Goal: Transaction & Acquisition: Purchase product/service

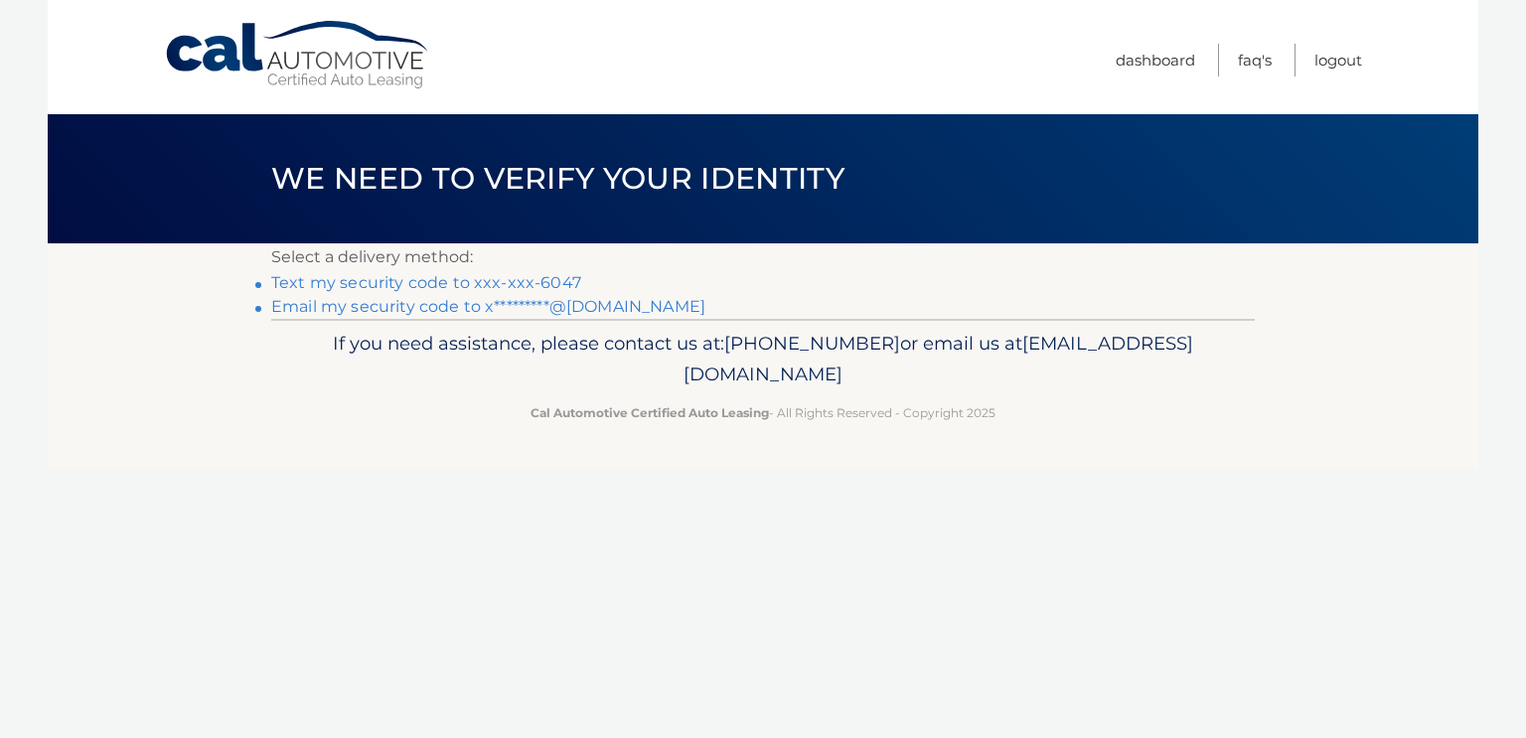
click at [581, 292] on link "Text my security code to xxx-xxx-6047" at bounding box center [426, 282] width 310 height 19
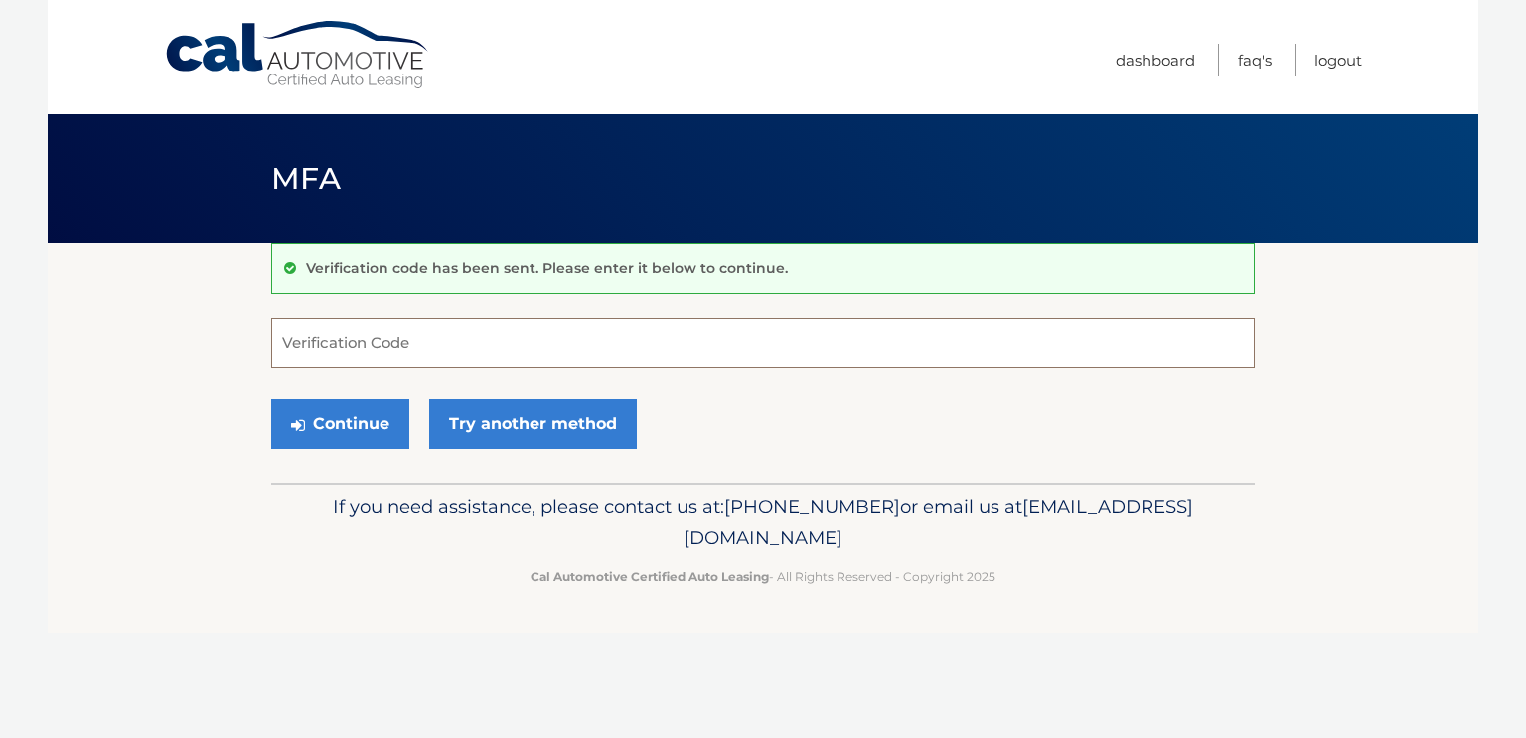
click at [556, 357] on input "Verification Code" at bounding box center [763, 343] width 984 height 50
type input "498578"
click at [361, 449] on button "Continue" at bounding box center [340, 424] width 138 height 50
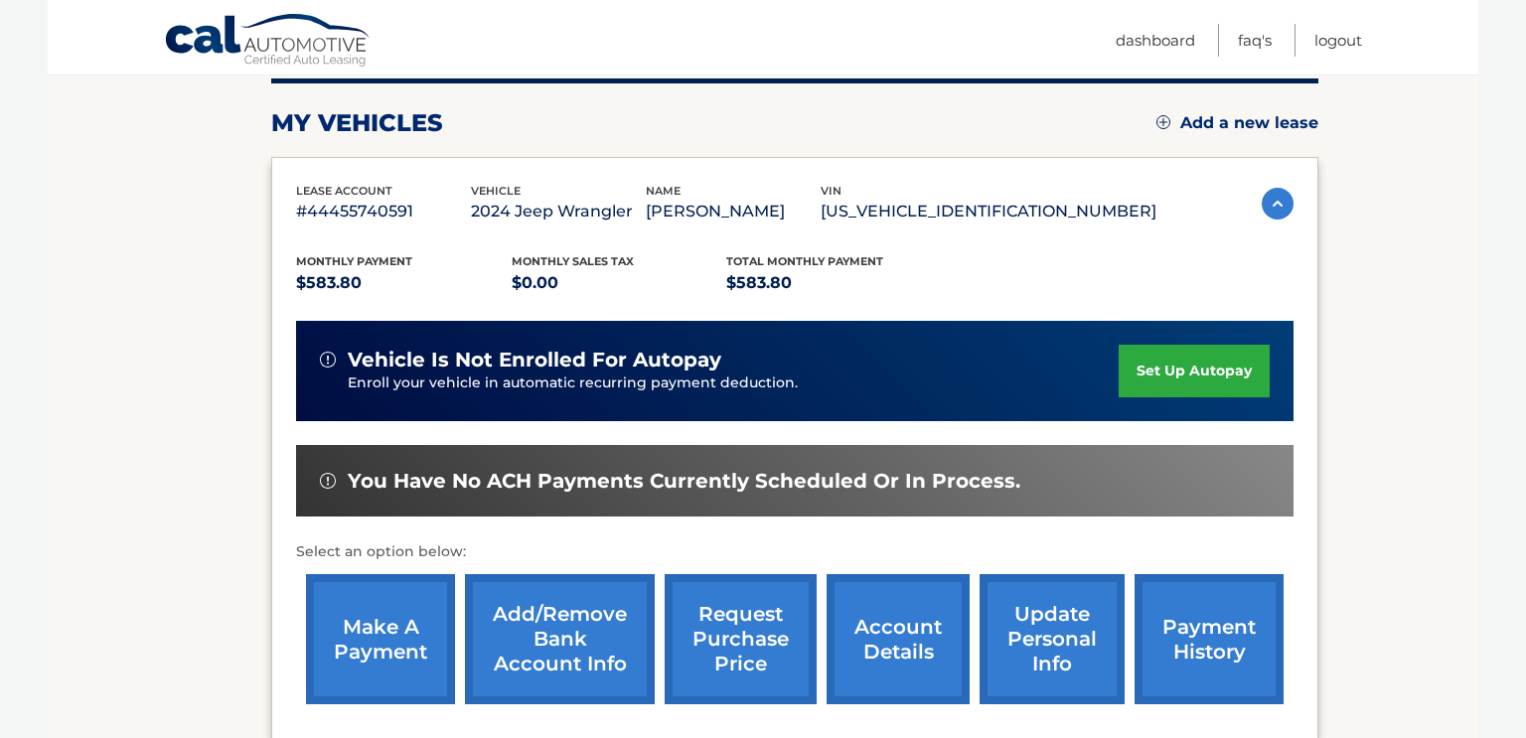
scroll to position [259, 0]
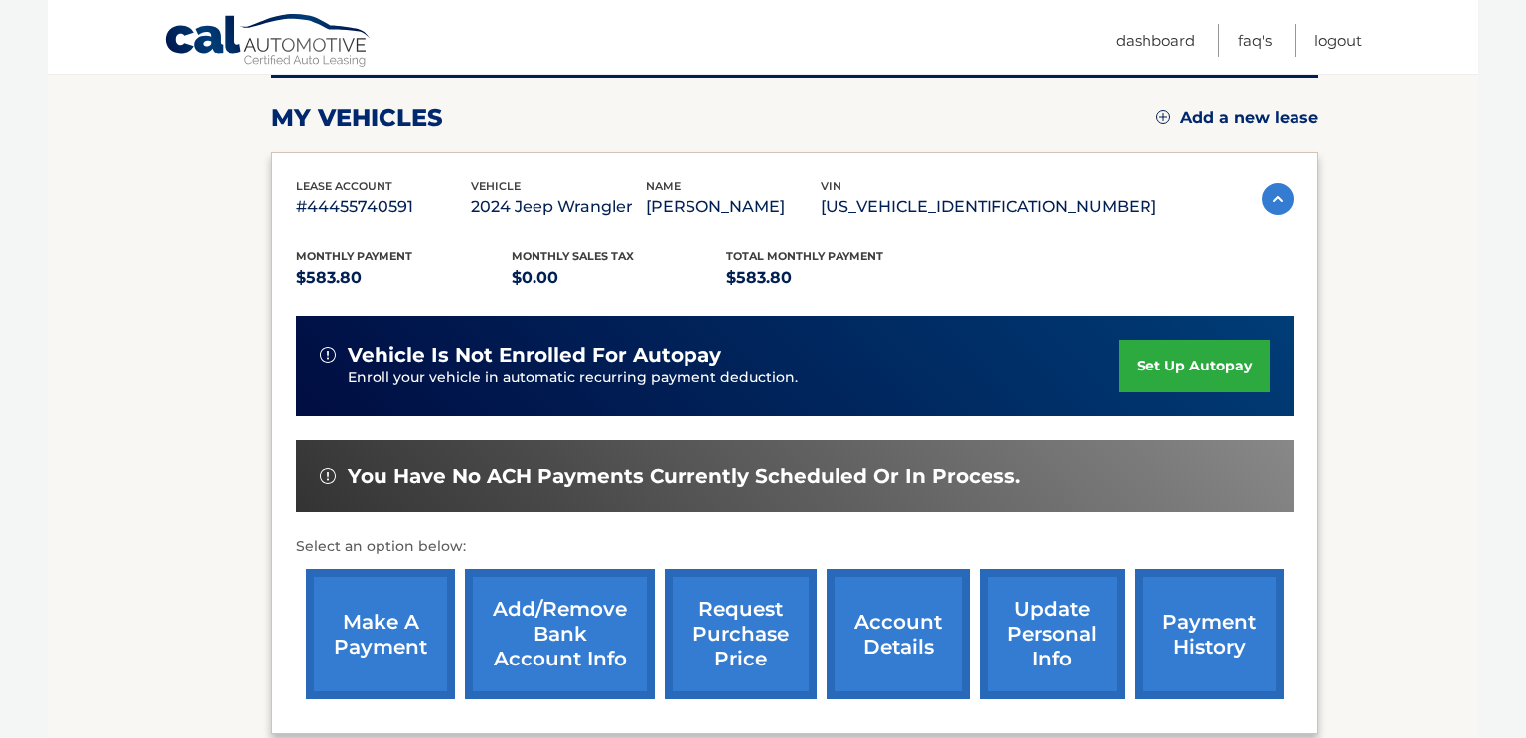
click at [365, 630] on link "make a payment" at bounding box center [380, 634] width 149 height 130
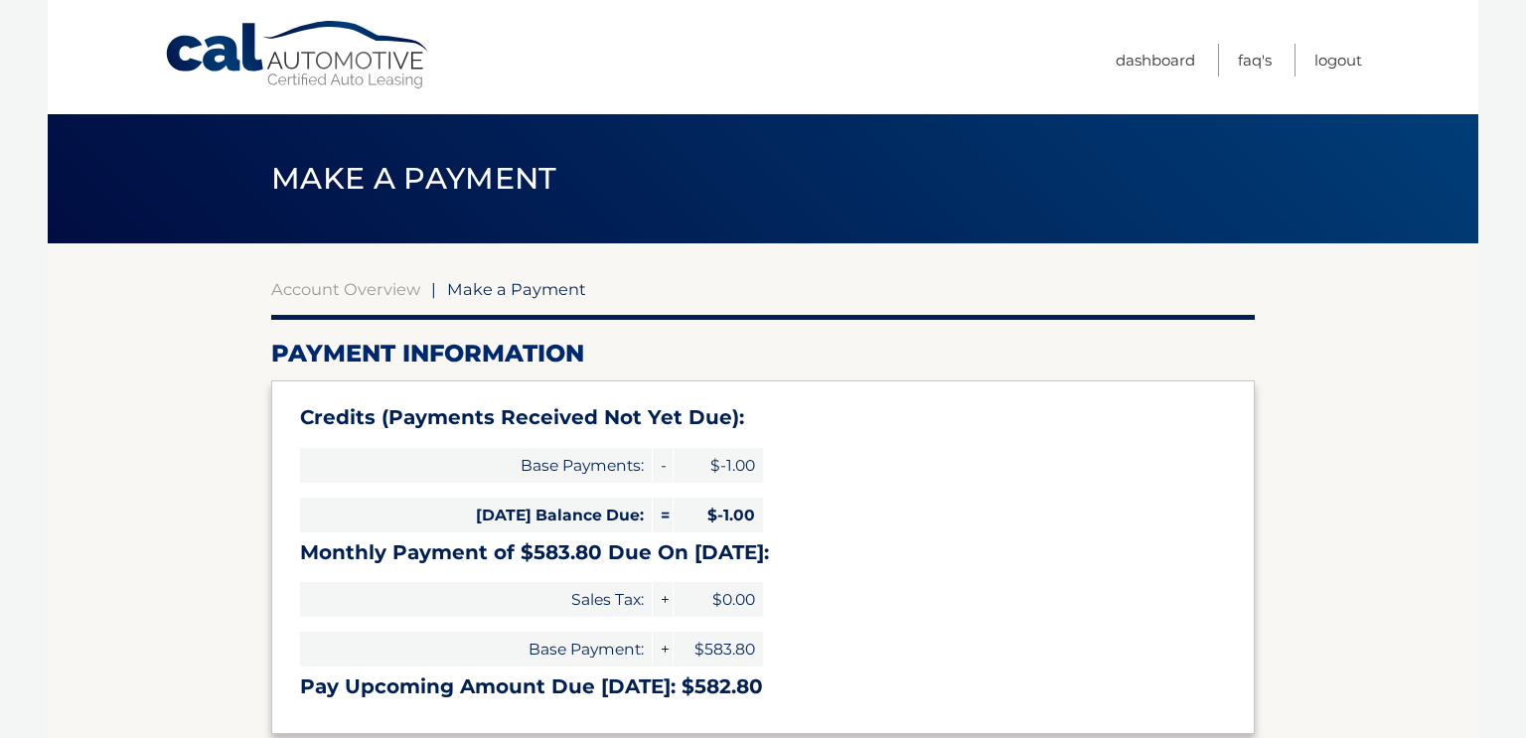
type input "582.80"
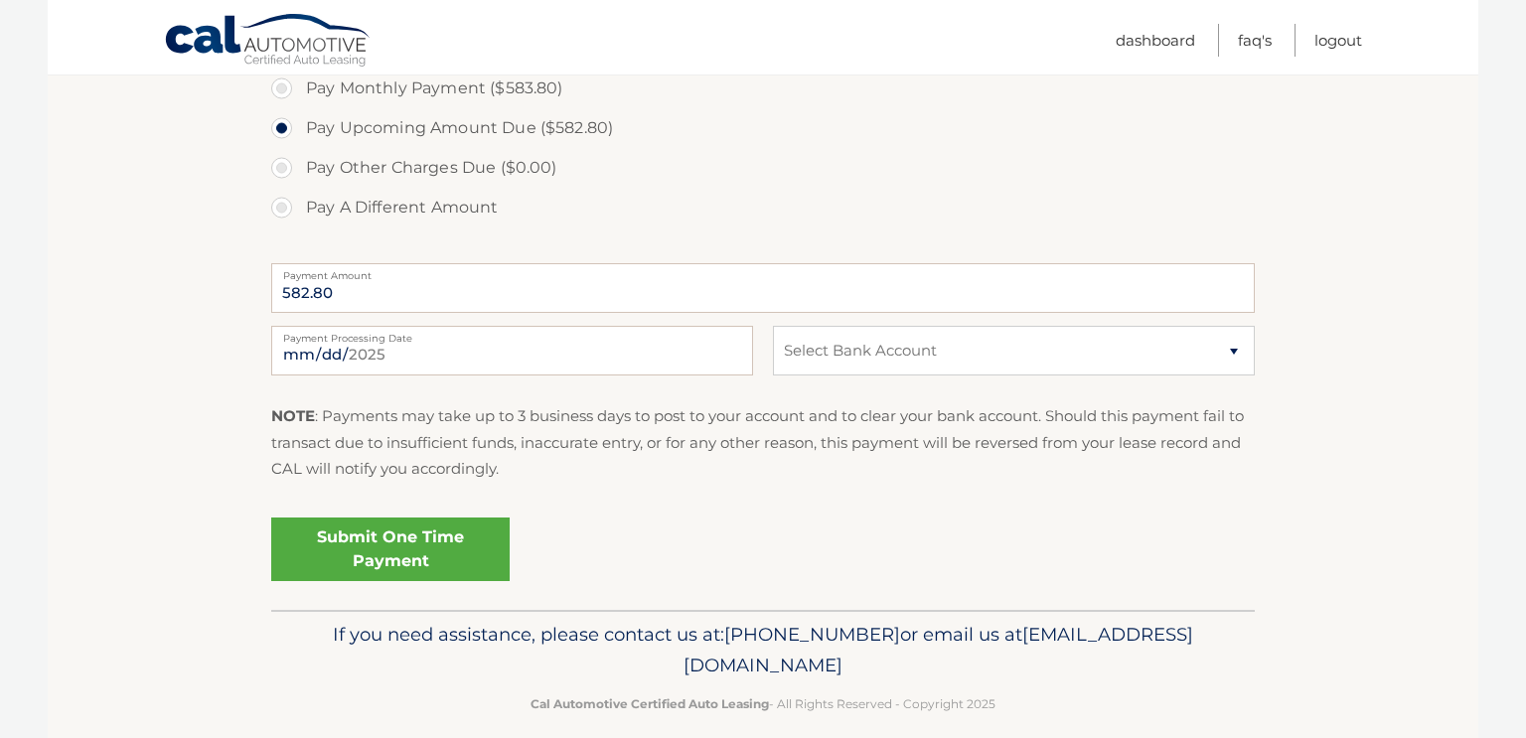
scroll to position [773, 0]
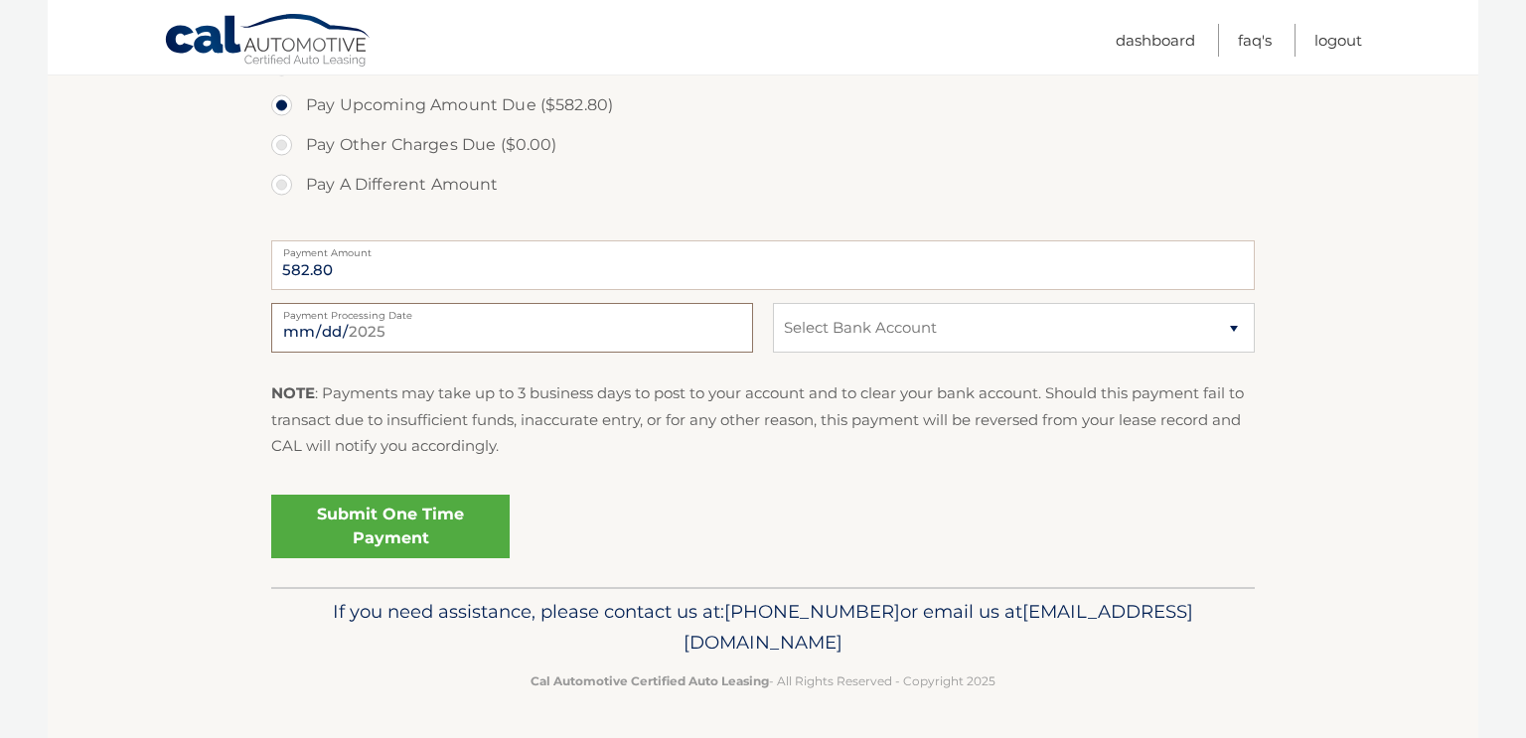
click at [461, 353] on input "2025-08-19" at bounding box center [512, 328] width 482 height 50
type input "2025-08-20"
click at [852, 353] on select "Select Bank Account Checking BOULEVARD FEDERAL CREDIT UNION *****1471 Checking …" at bounding box center [1014, 328] width 482 height 50
select select "ODBmZTkyMjEtYjFkOS00YWRlLTk3OWQtMmM5NTk1MDY0Nzdh"
click at [773, 353] on select "Select Bank Account Checking BOULEVARD FEDERAL CREDIT UNION *****1471 Checking …" at bounding box center [1014, 328] width 482 height 50
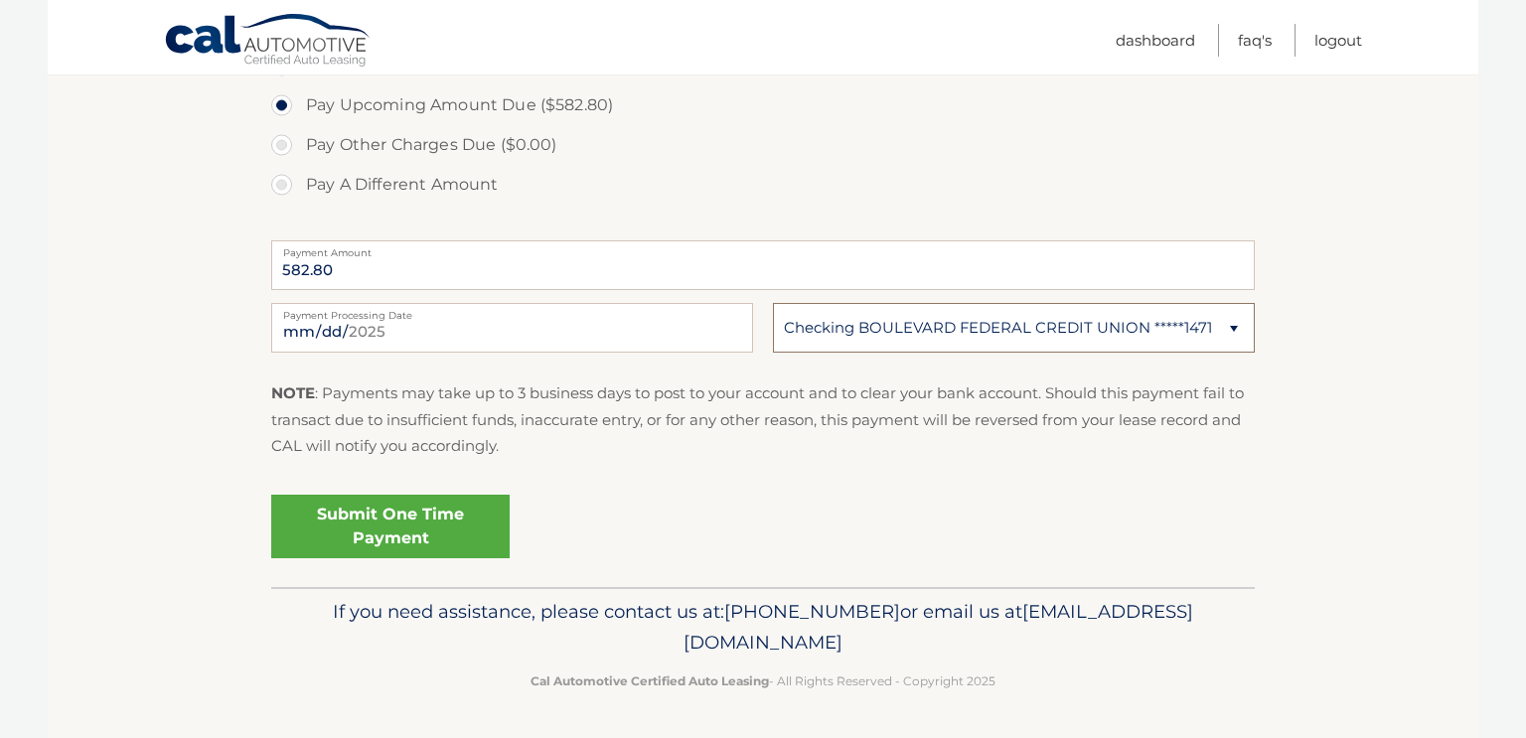
scroll to position [894, 0]
click at [443, 498] on link "Submit One Time Payment" at bounding box center [390, 527] width 239 height 64
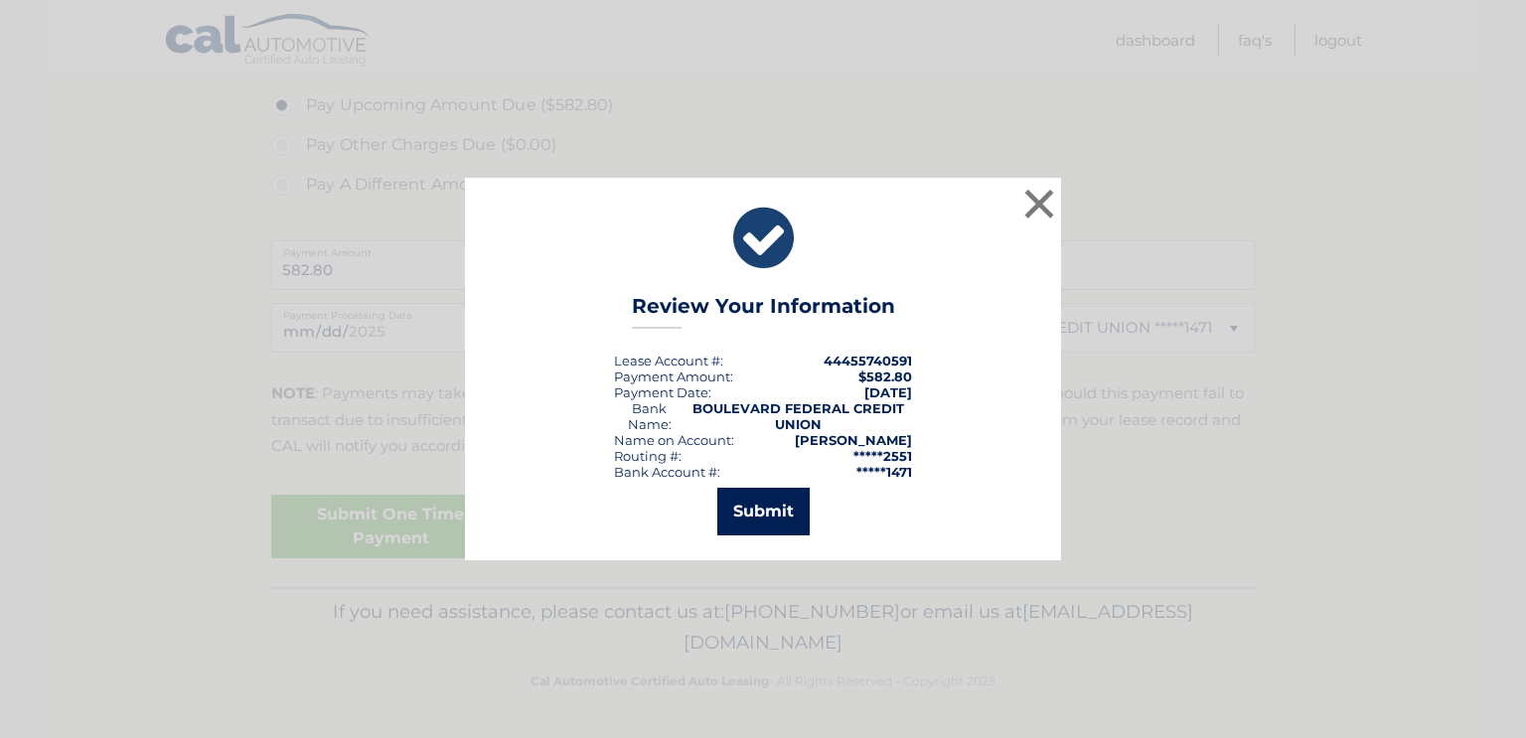
click at [780, 511] on button "Submit" at bounding box center [763, 512] width 92 height 48
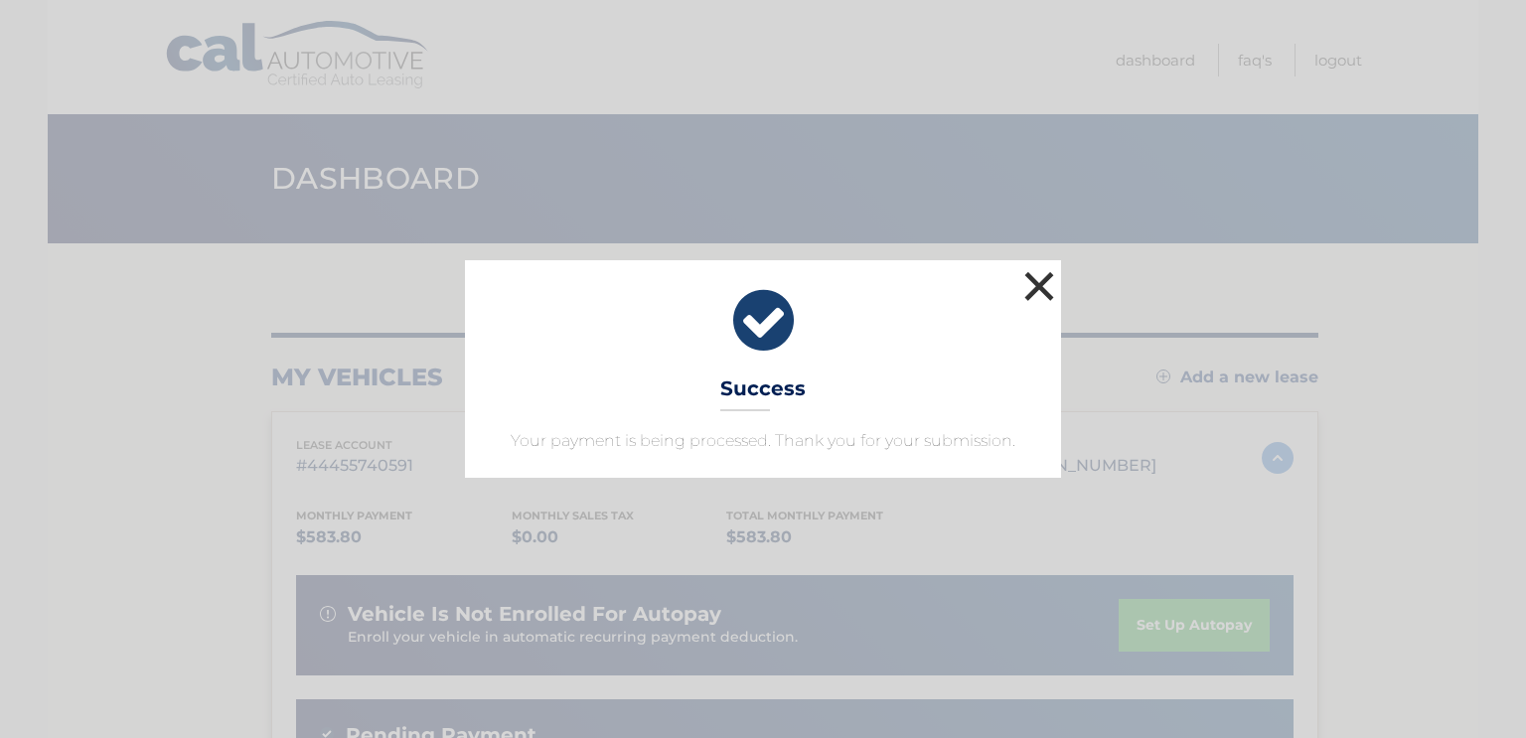
click at [1037, 266] on button "×" at bounding box center [1040, 286] width 40 height 40
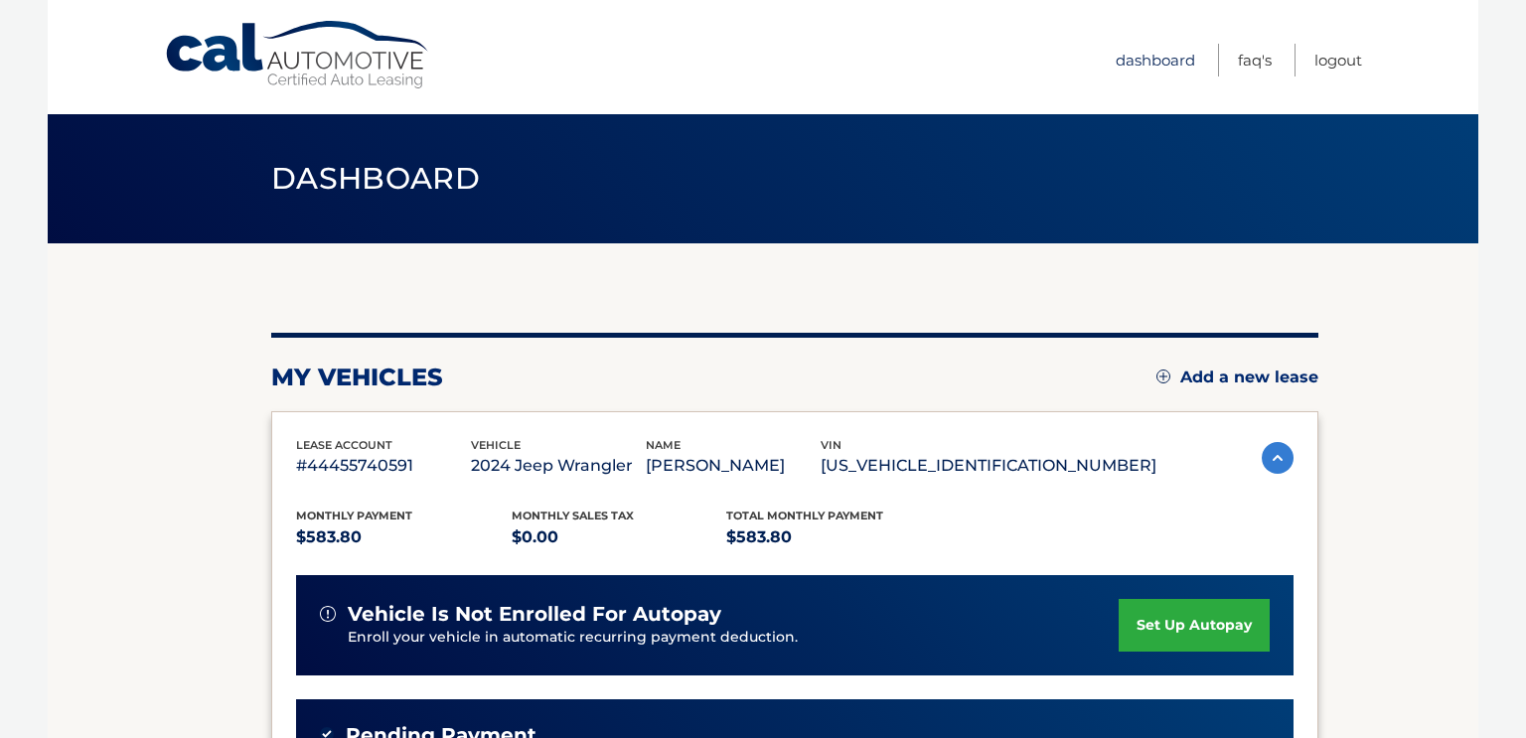
click at [1116, 60] on link "Dashboard" at bounding box center [1156, 60] width 80 height 33
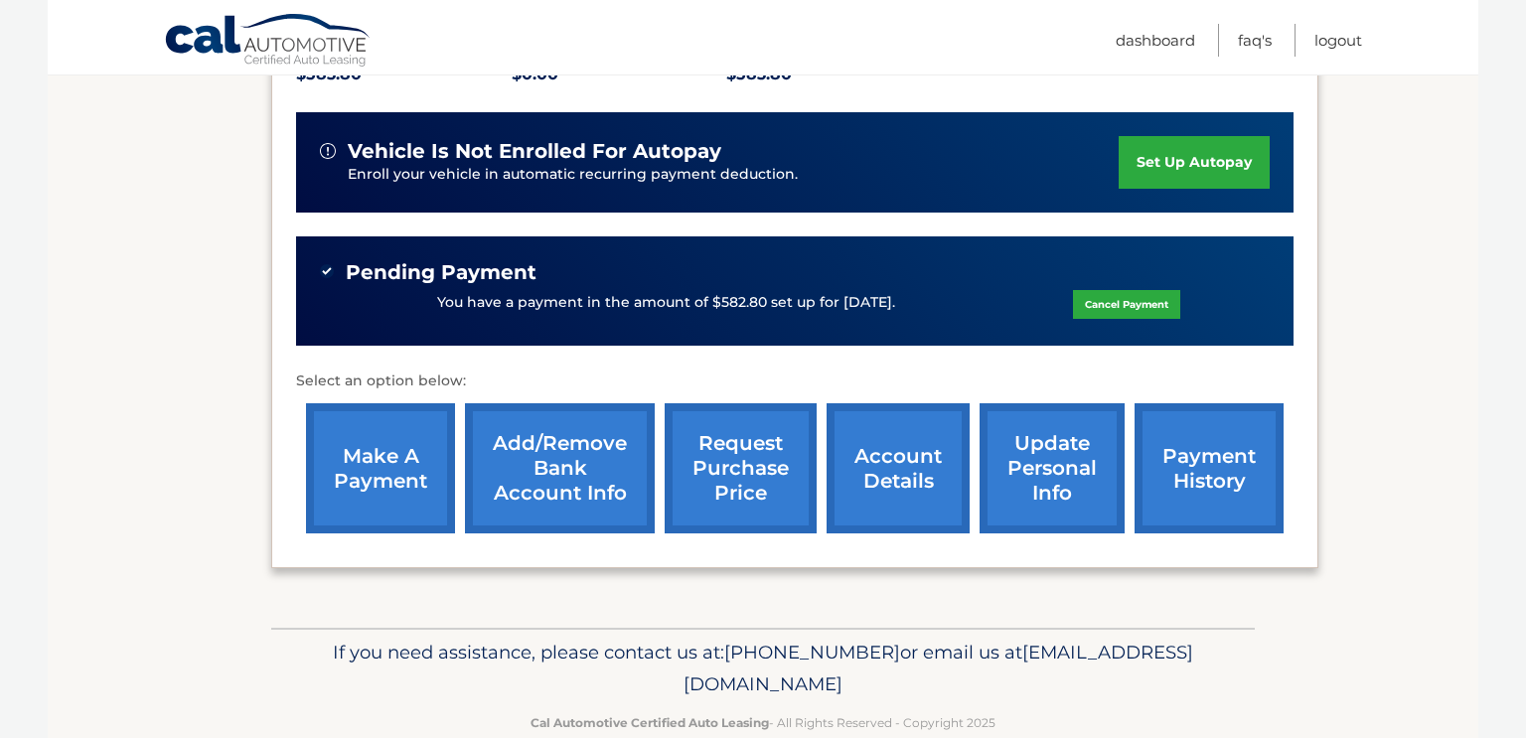
scroll to position [510, 0]
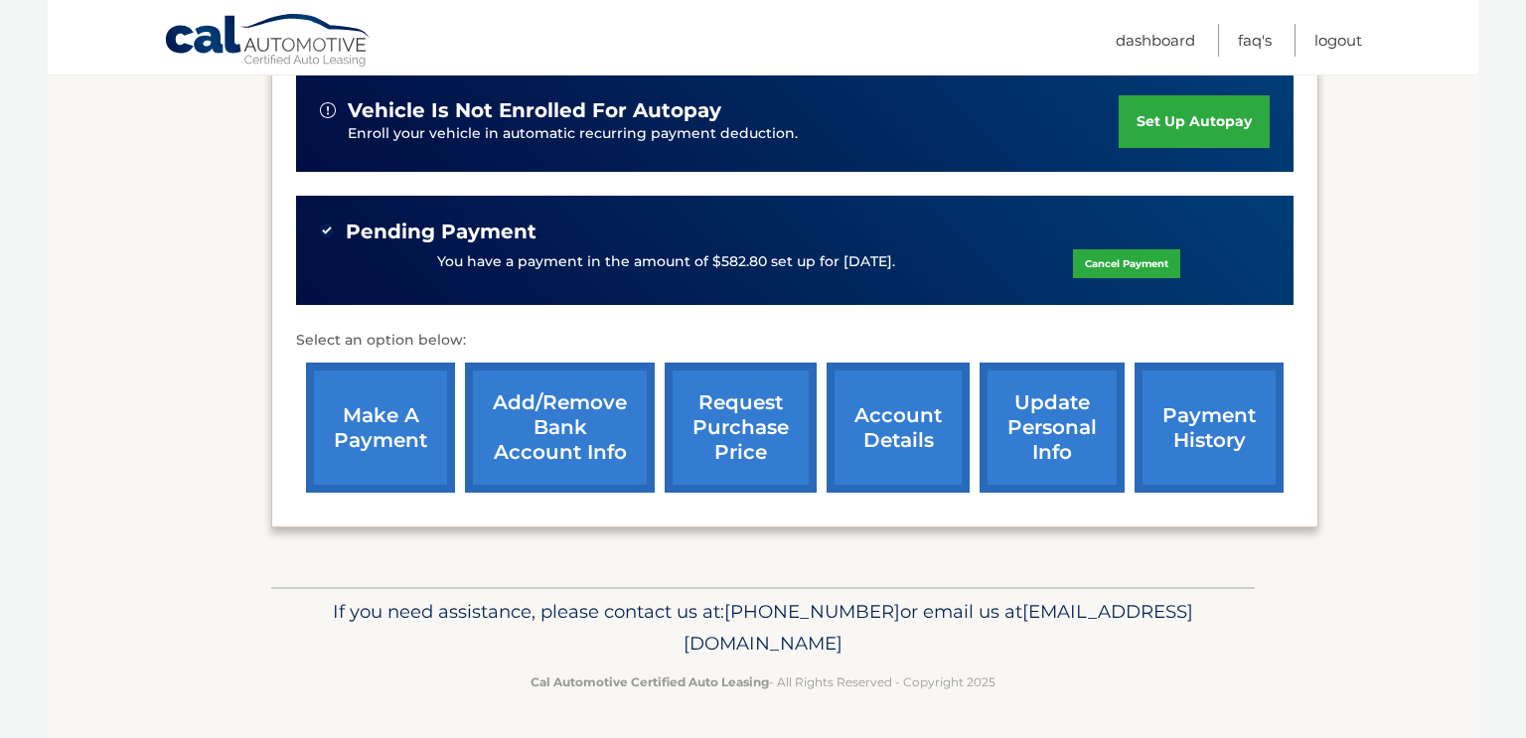
click at [1173, 434] on link "payment history" at bounding box center [1209, 428] width 149 height 130
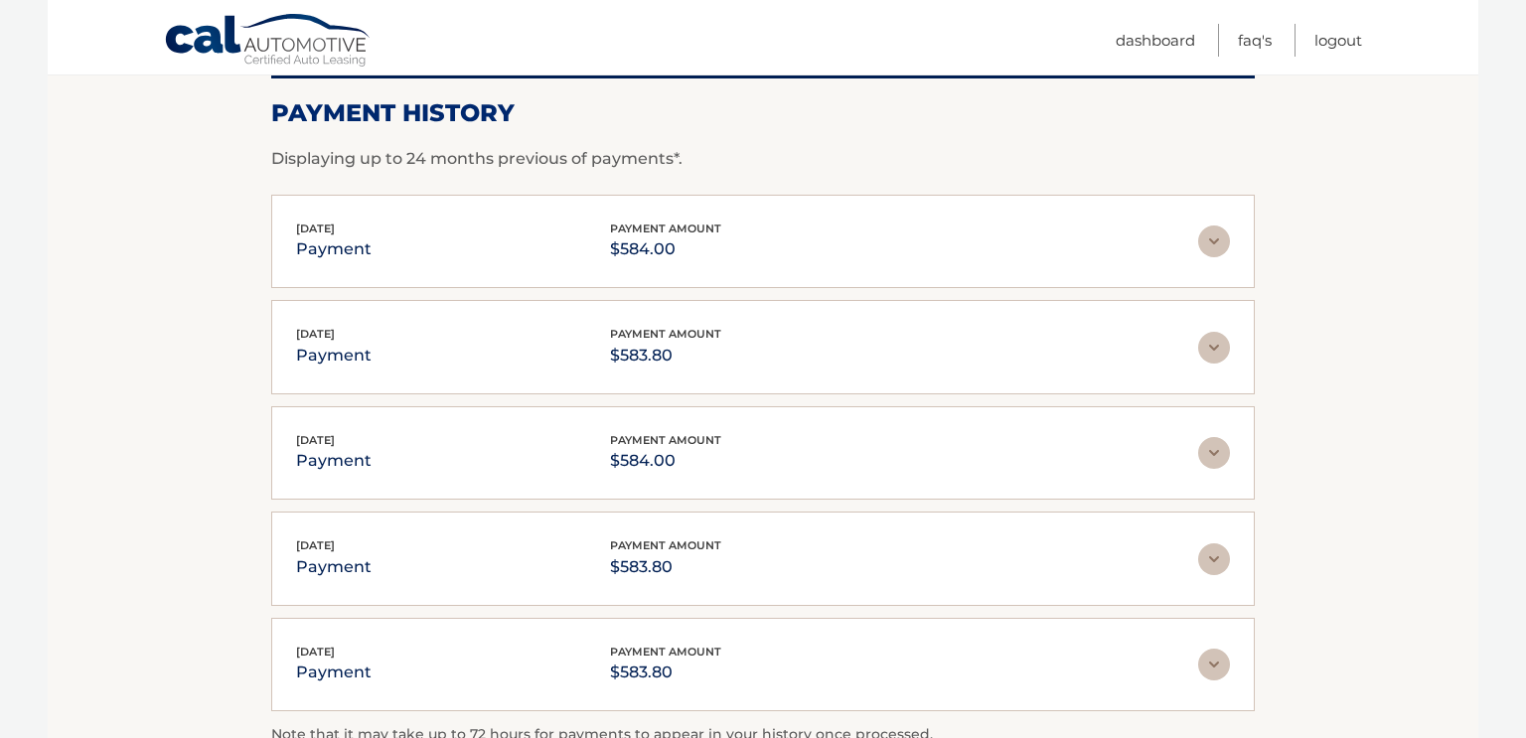
scroll to position [296, 0]
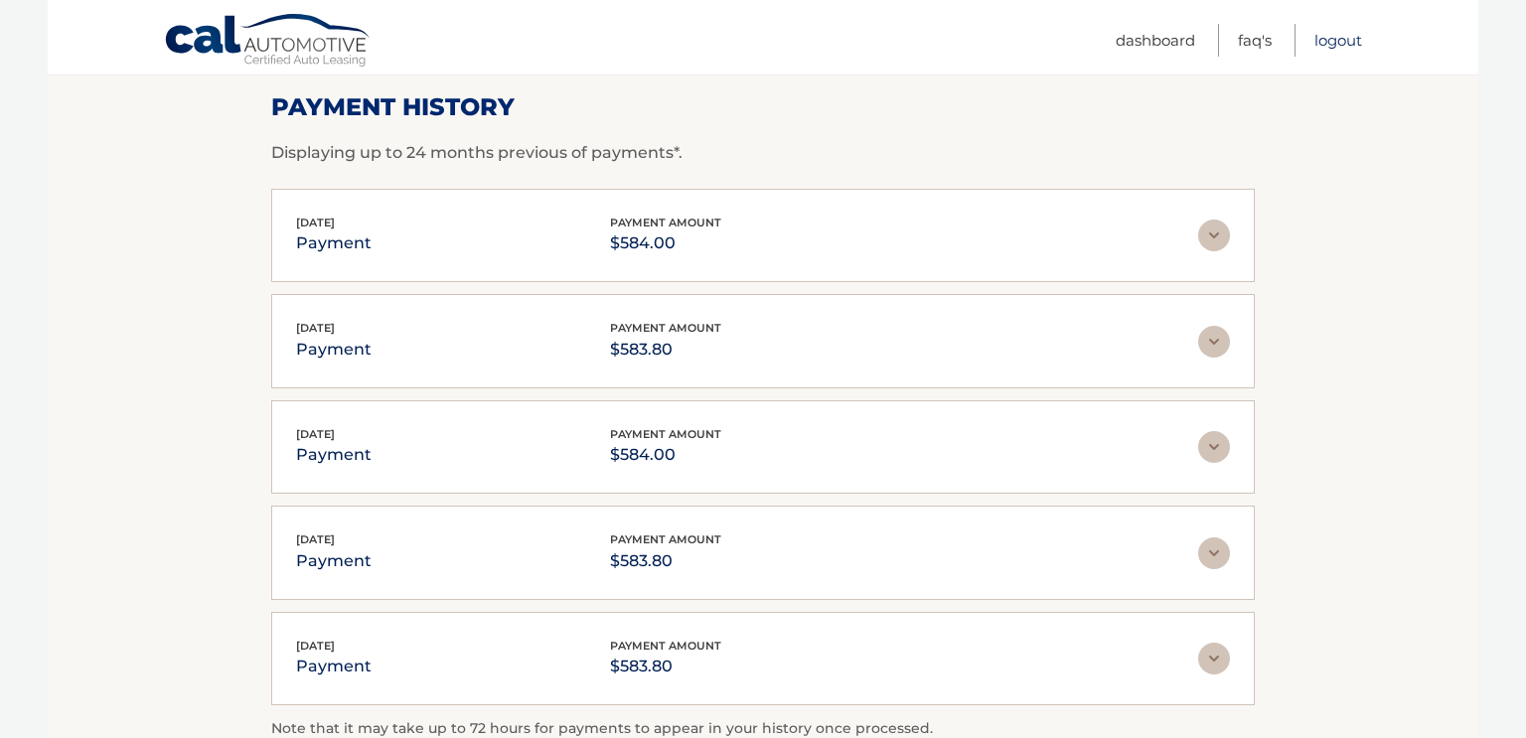
click at [1340, 47] on link "Logout" at bounding box center [1339, 40] width 48 height 33
